Goal: Find specific page/section: Find specific page/section

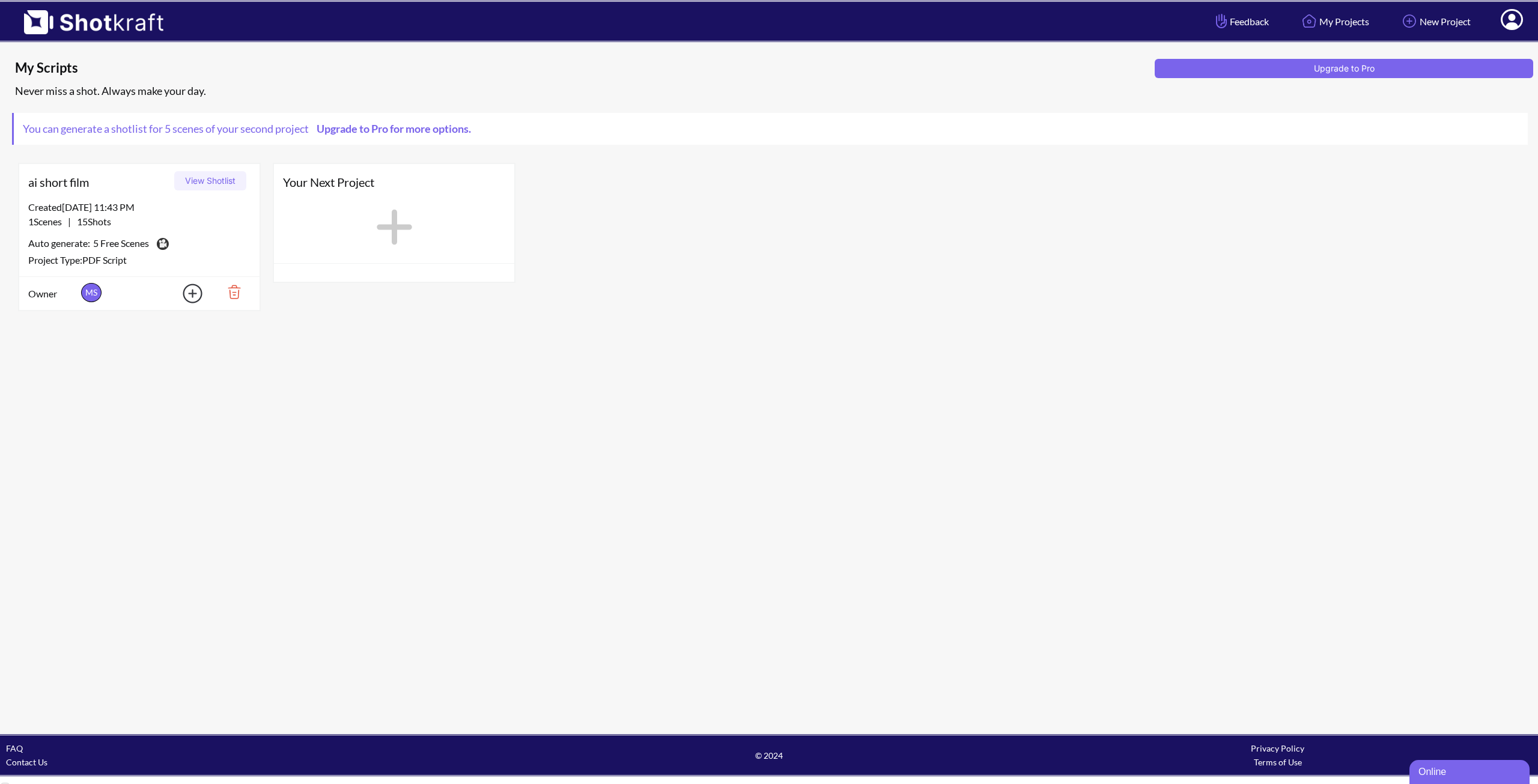
click at [210, 176] on button "View Shotlist" at bounding box center [210, 181] width 72 height 19
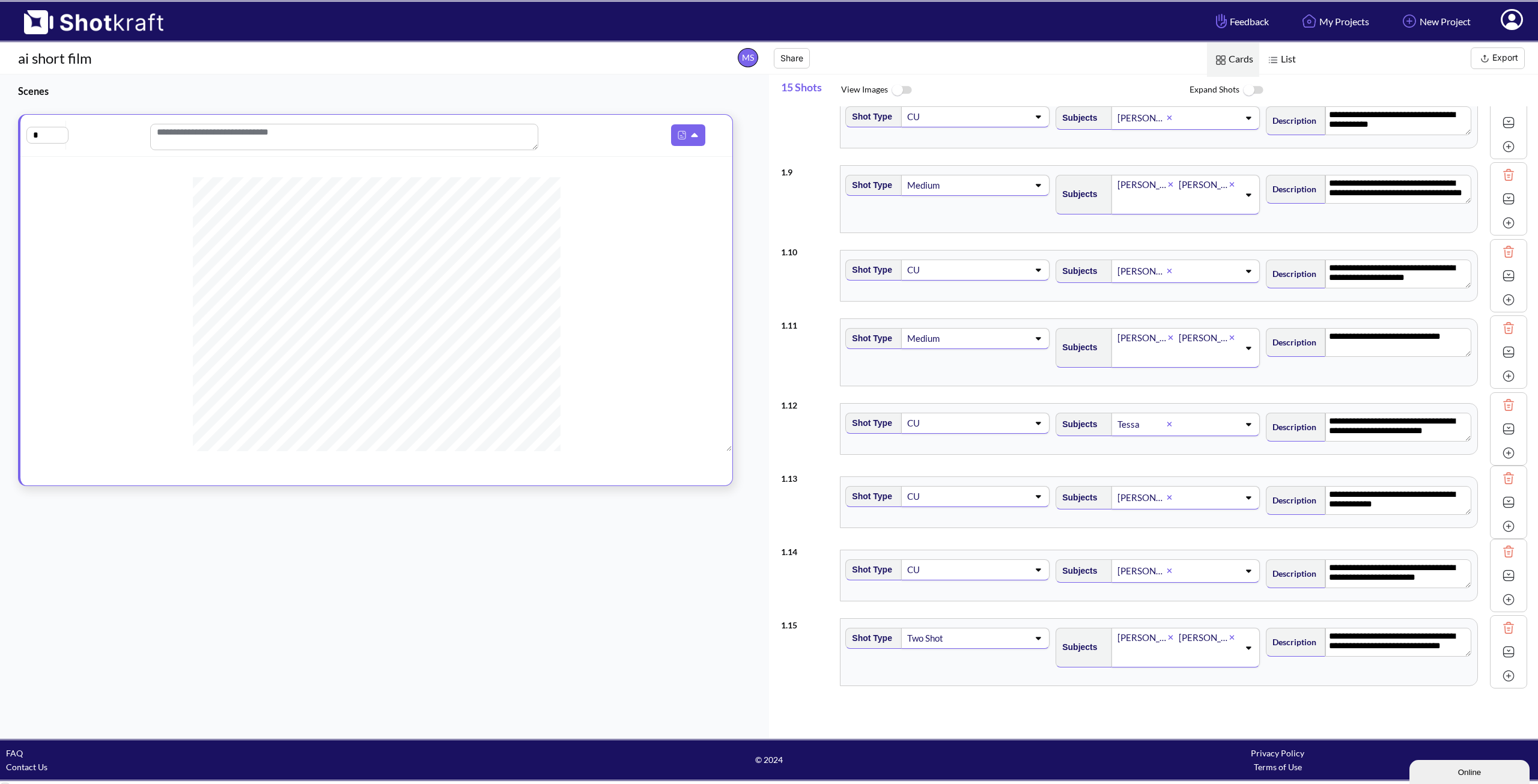
scroll to position [544, 0]
